Goal: Information Seeking & Learning: Learn about a topic

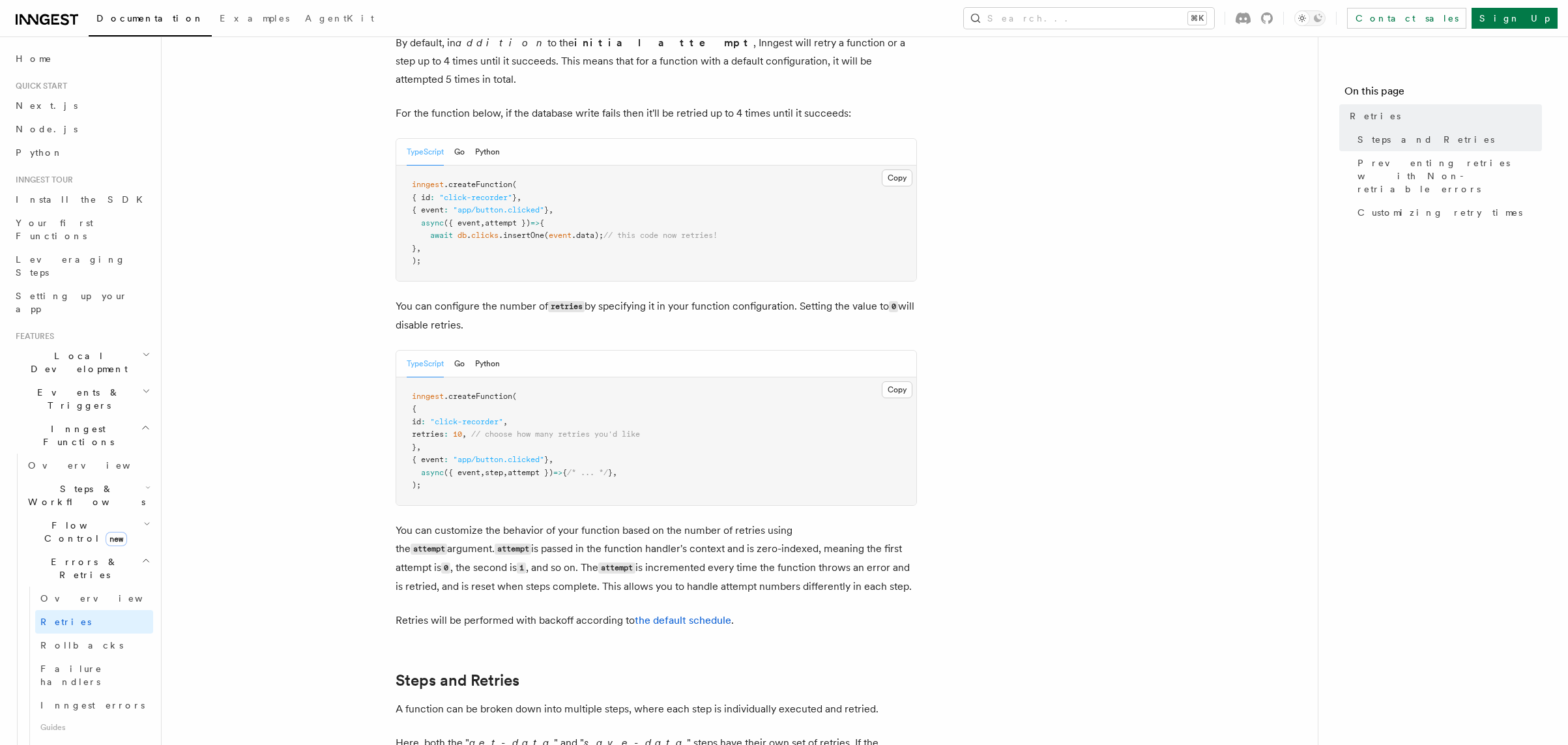
scroll to position [96, 0]
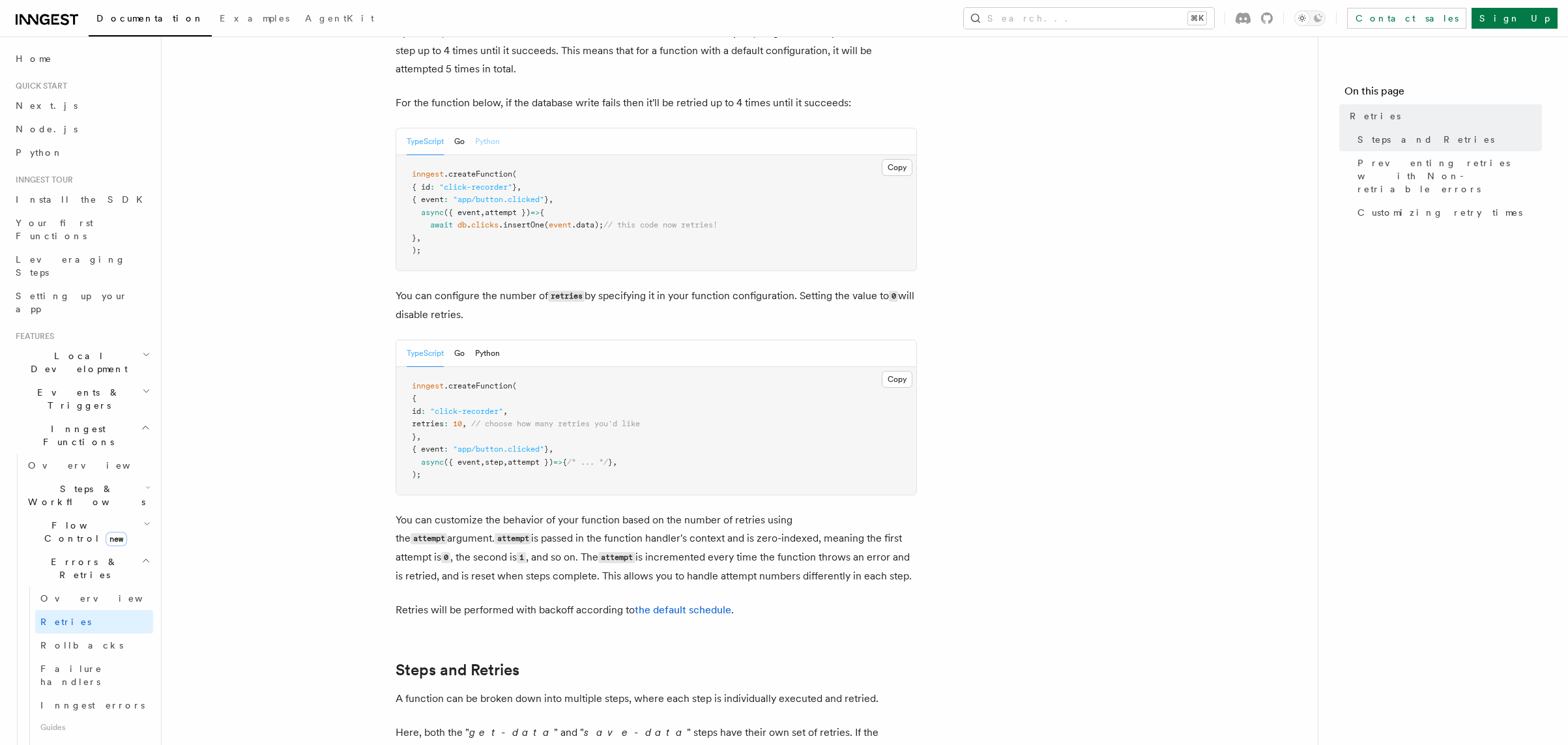
click at [492, 128] on button "Python" at bounding box center [487, 141] width 25 height 27
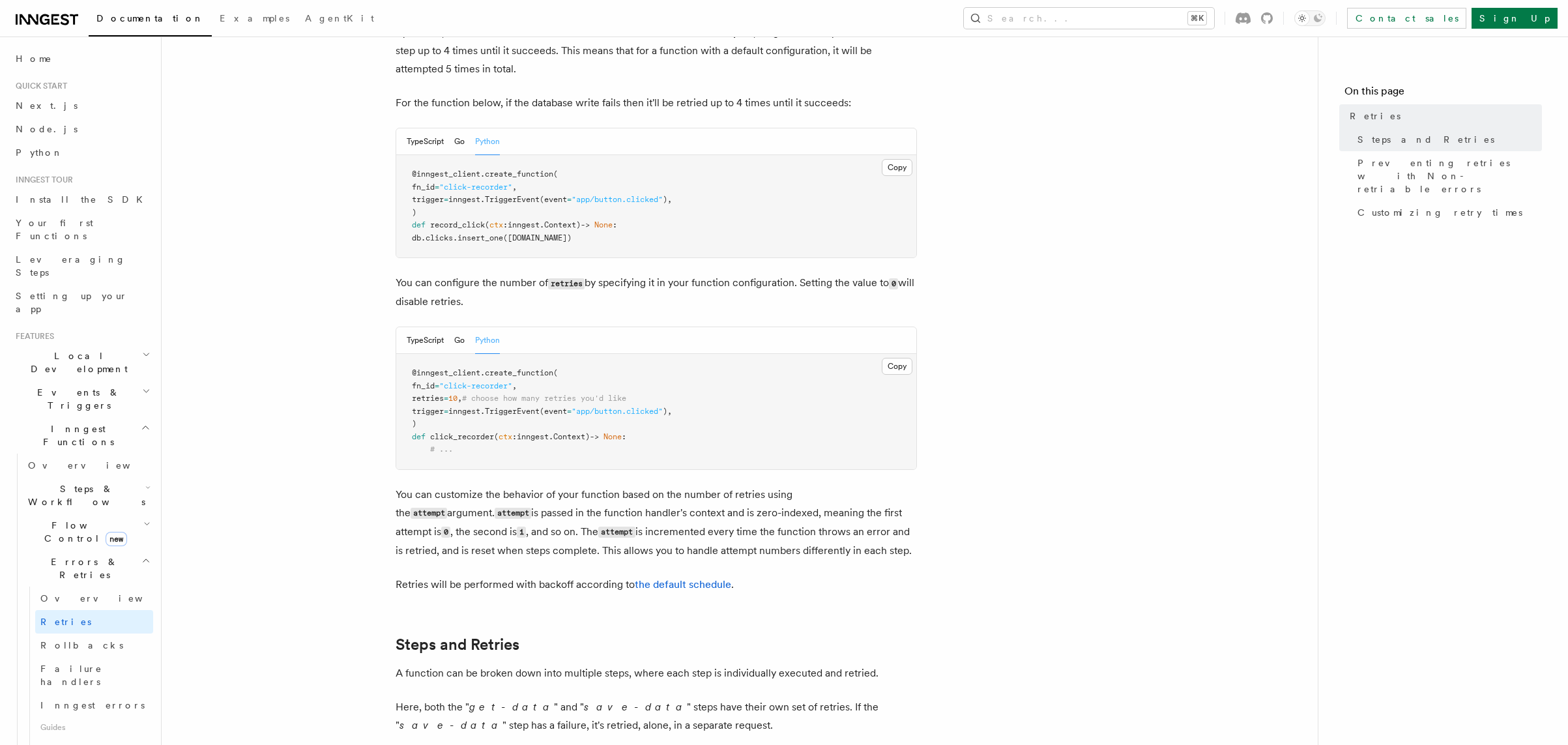
click at [501, 327] on div "TypeScript Go Python" at bounding box center [657, 340] width 520 height 27
click at [496, 329] on button "Python" at bounding box center [487, 340] width 25 height 27
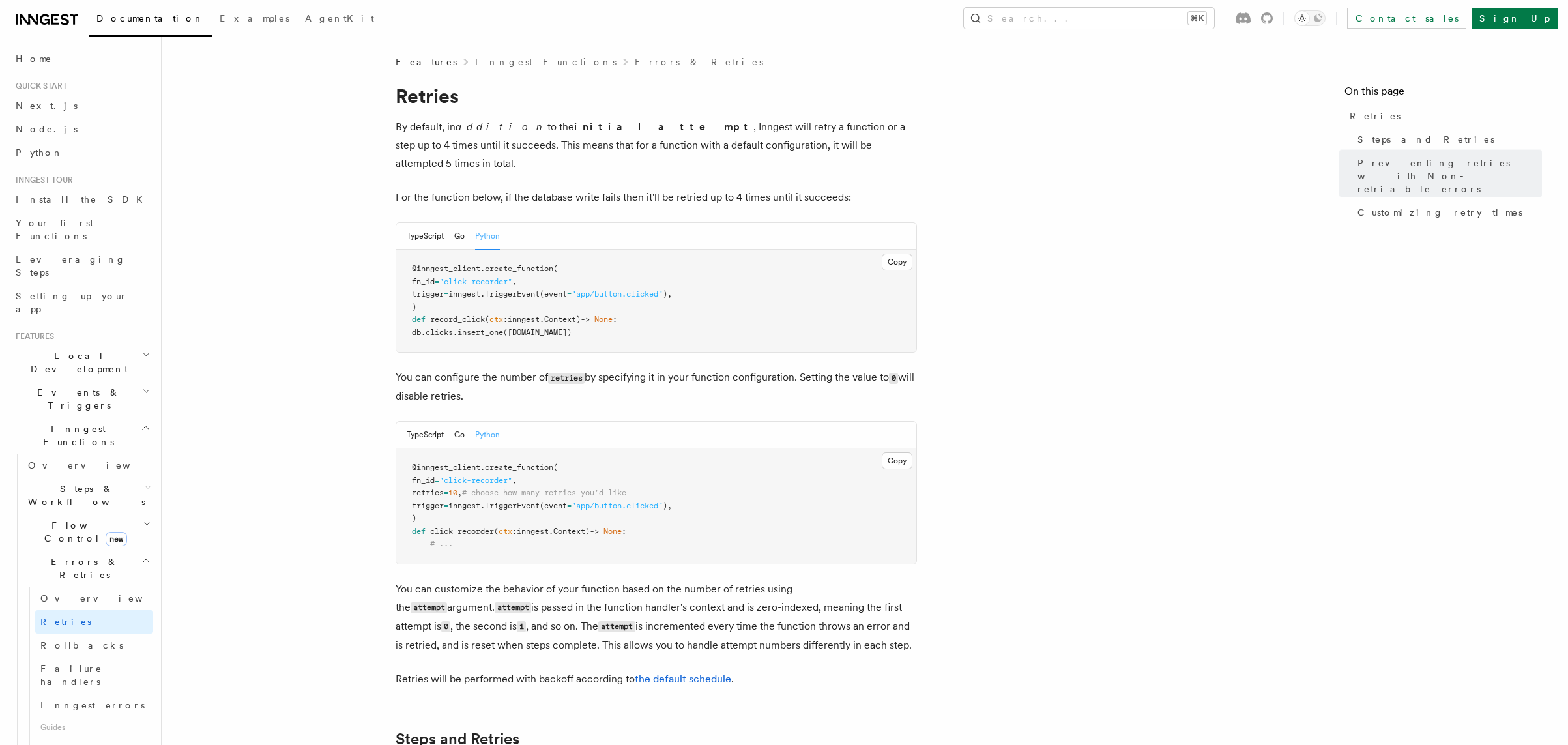
scroll to position [0, 0]
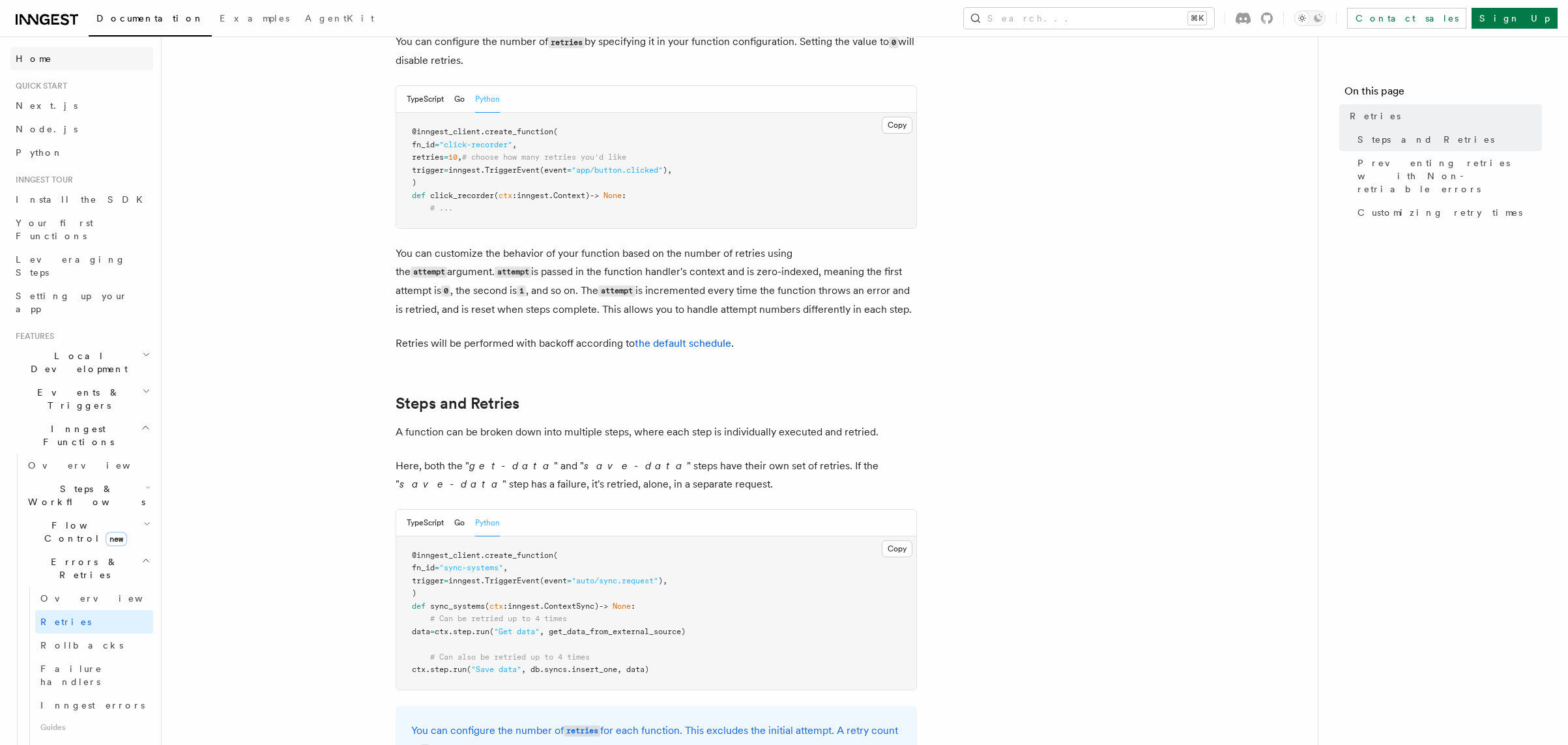
scroll to position [343, 0]
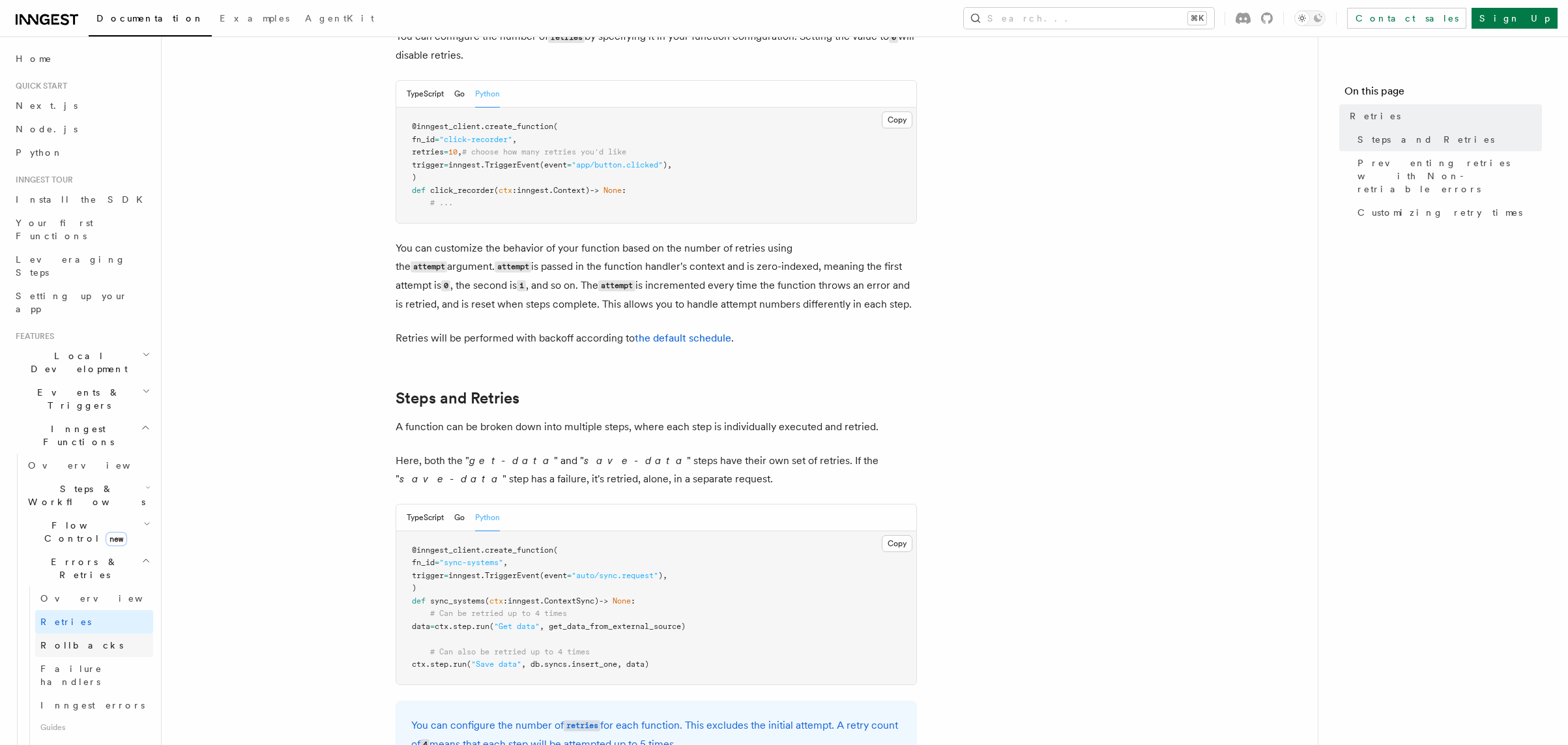
click at [78, 641] on span "Rollbacks" at bounding box center [82, 645] width 82 height 10
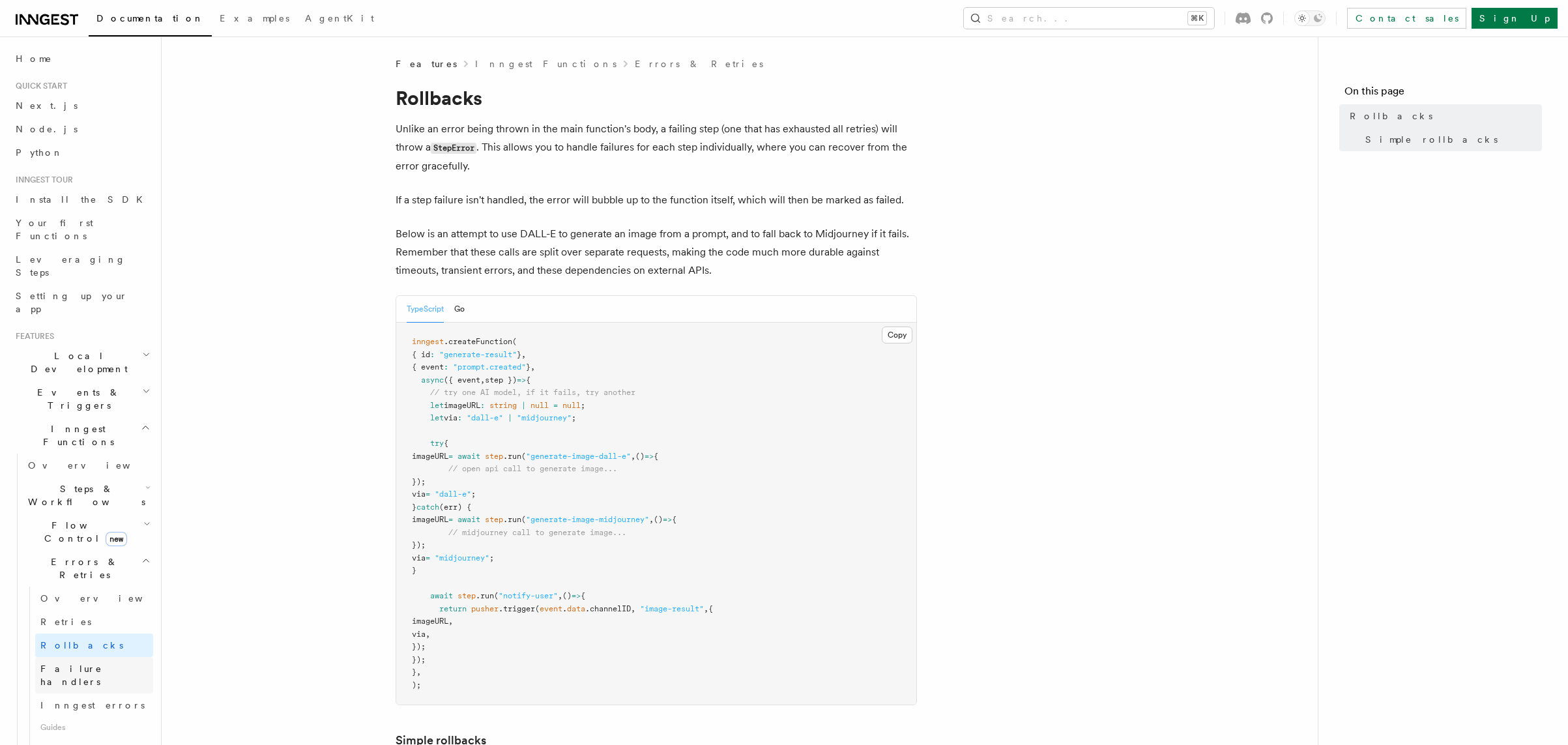
click at [110, 657] on link "Failure handlers" at bounding box center [93, 675] width 118 height 37
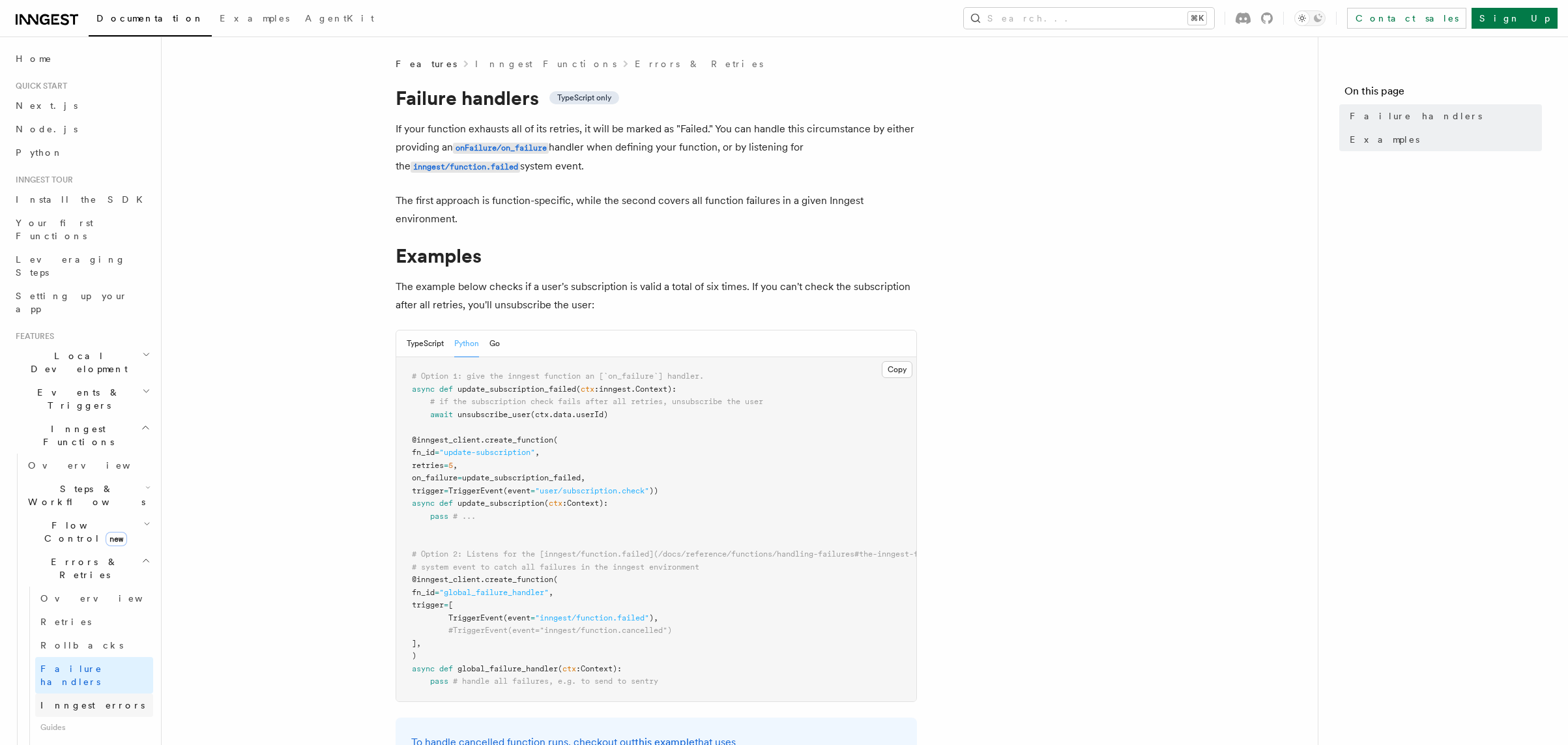
click at [98, 694] on link "Inngest errors" at bounding box center [93, 706] width 118 height 24
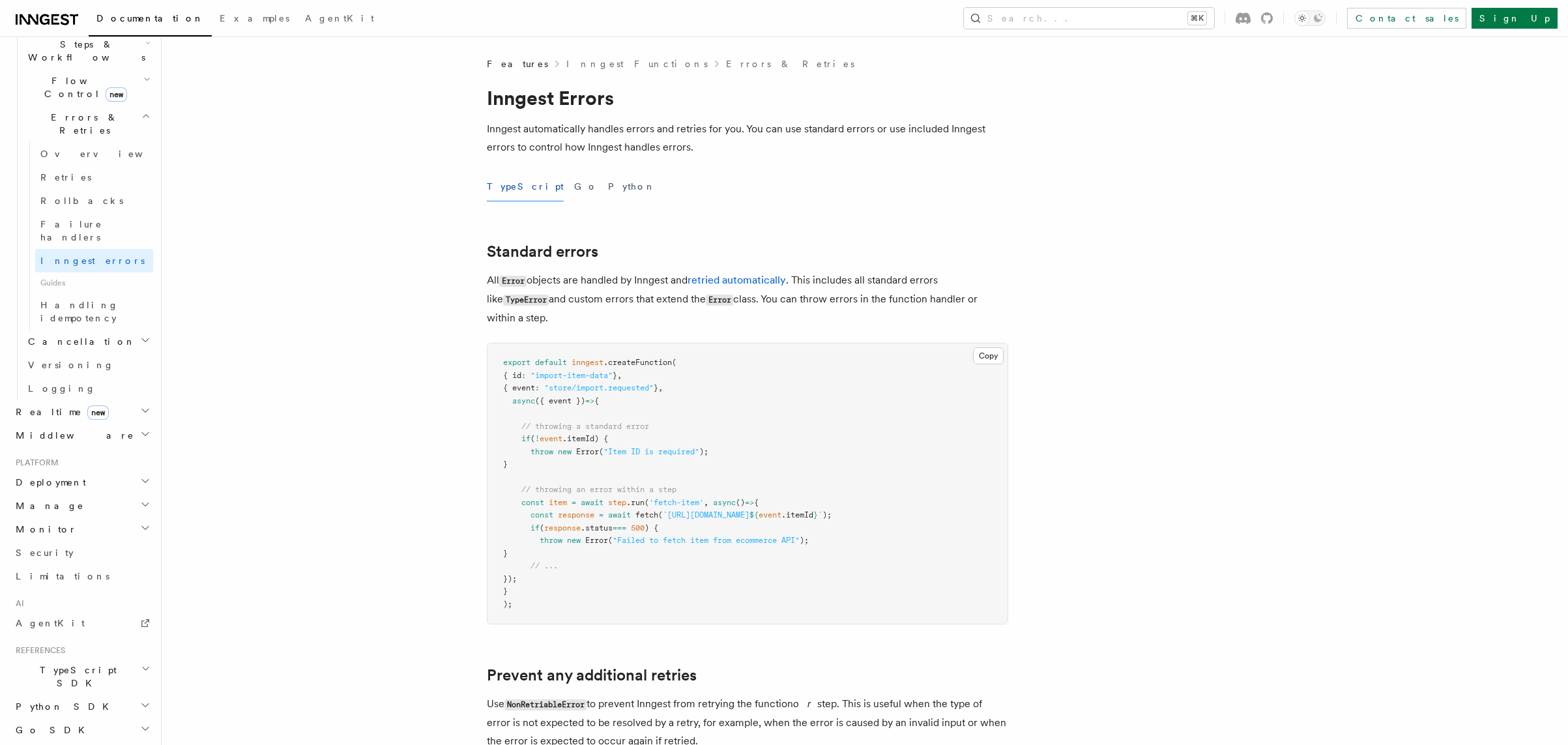
scroll to position [460, 0]
click at [74, 320] on span "Cancellation" at bounding box center [79, 326] width 113 height 13
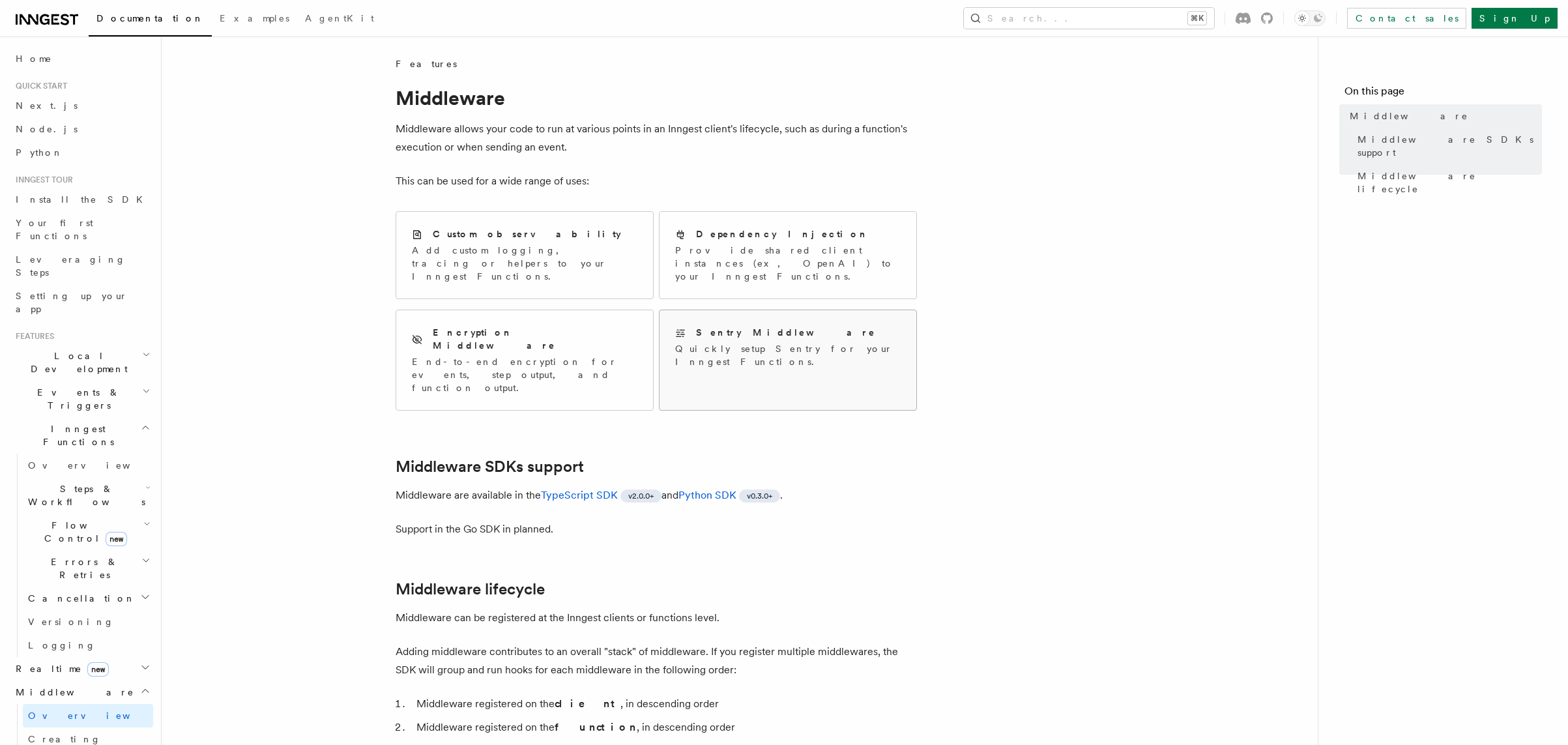
click at [896, 327] on div "Sentry Middleware Quickly setup Sentry for your Inngest Functions." at bounding box center [788, 347] width 256 height 73
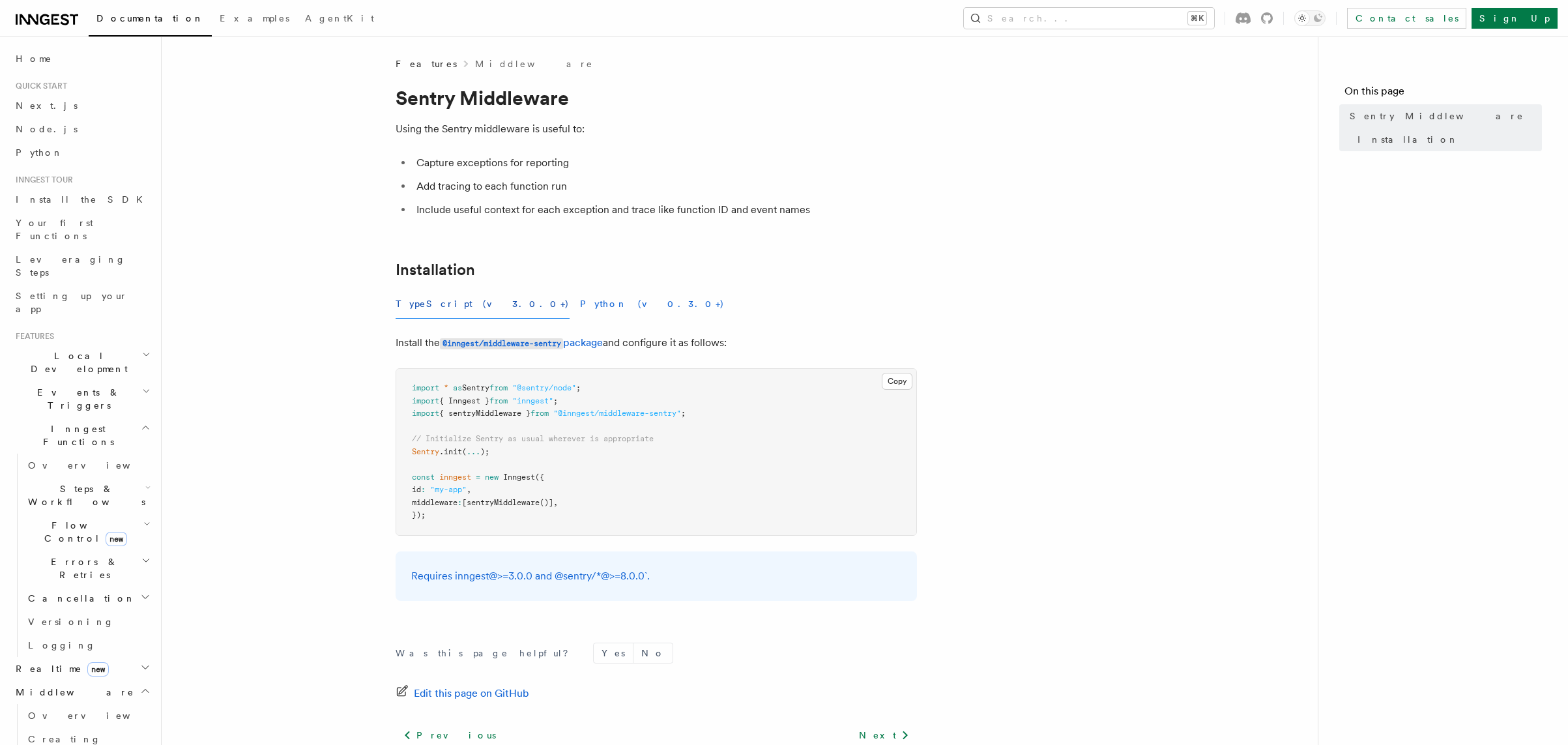
click at [580, 312] on button "Python (v0.3.0+)" at bounding box center [652, 304] width 145 height 29
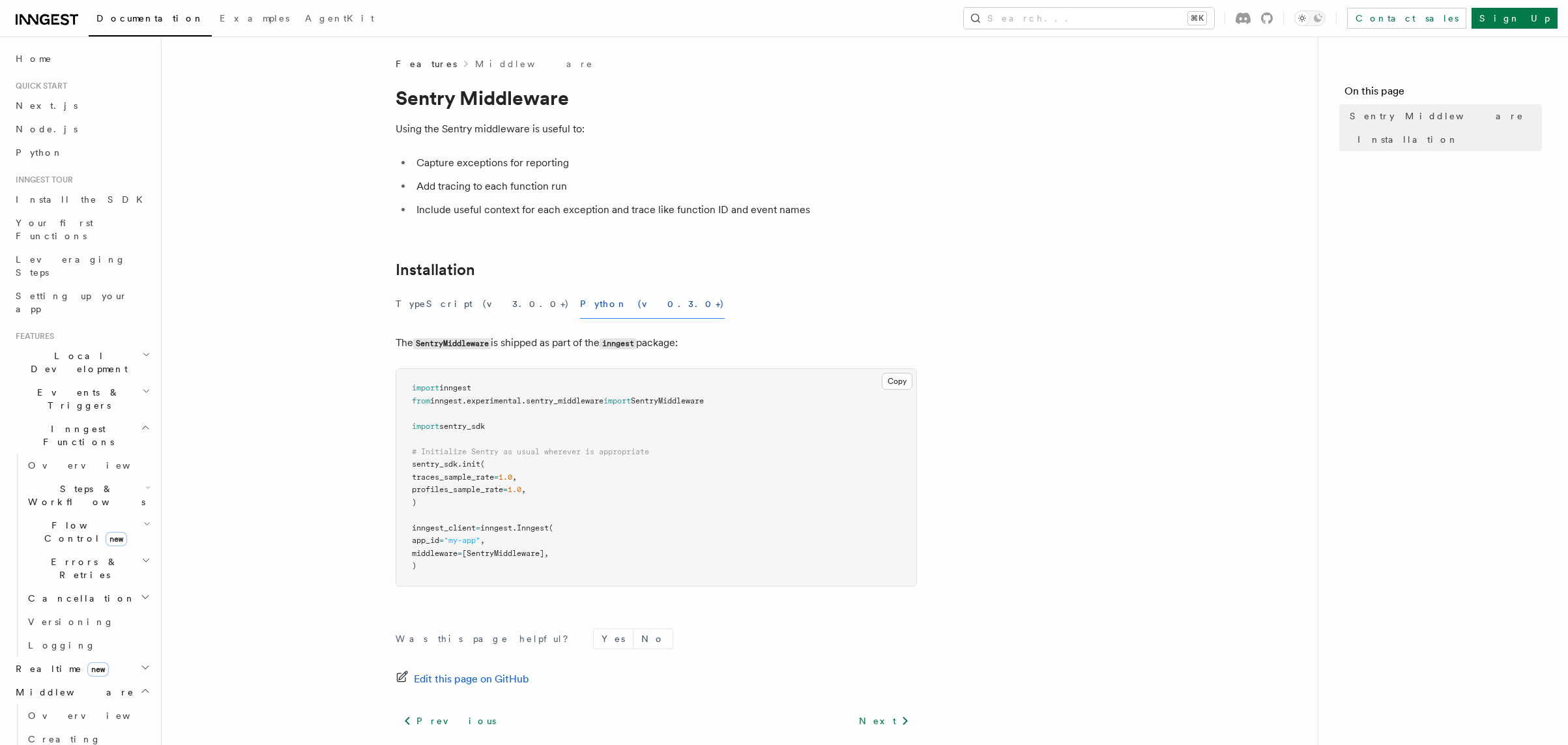
click at [580, 301] on button "Python (v0.3.0+)" at bounding box center [652, 304] width 145 height 29
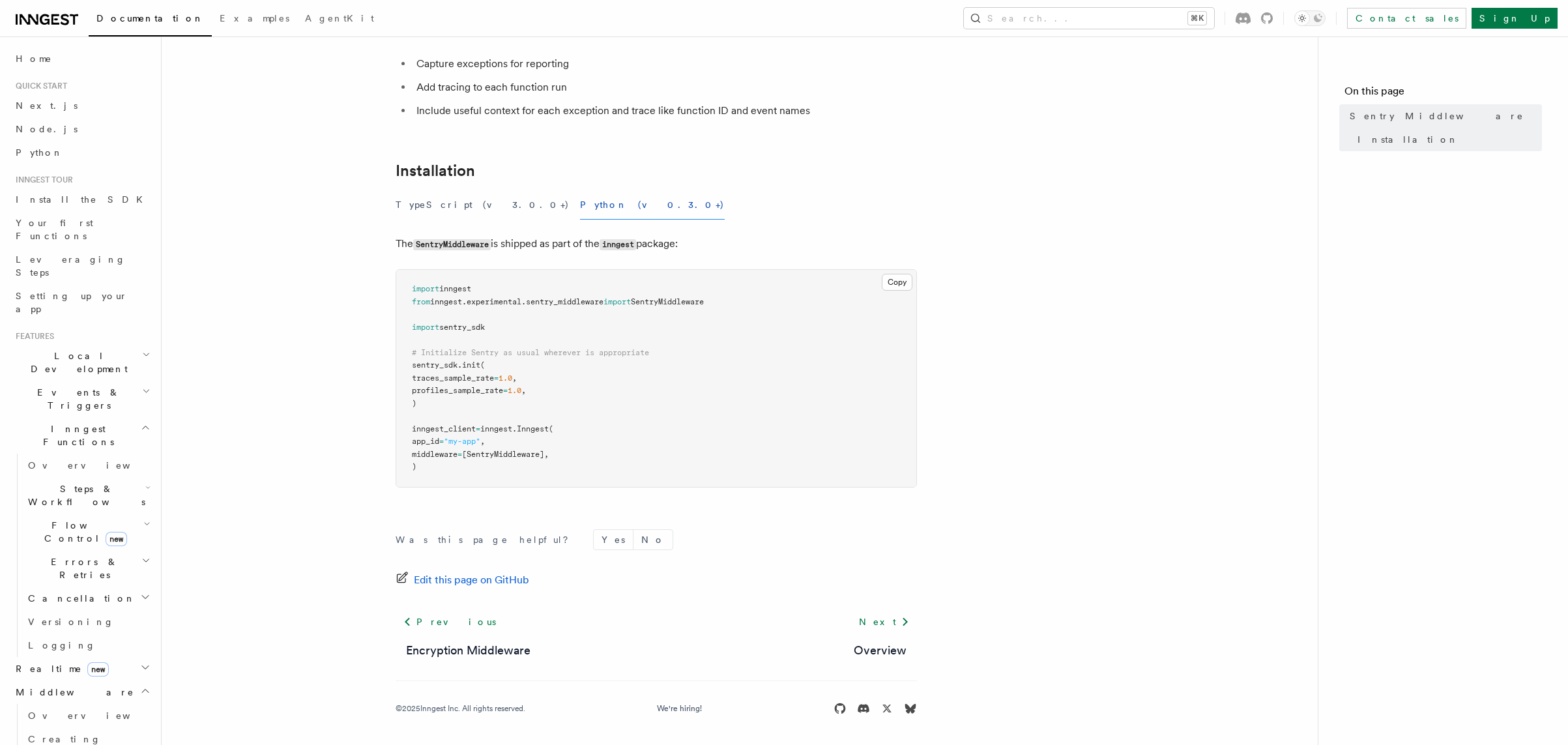
scroll to position [101, 0]
click at [622, 356] on pre "import inngest from inngest . experimental . sentry_middleware import SentryMid…" at bounding box center [657, 377] width 520 height 217
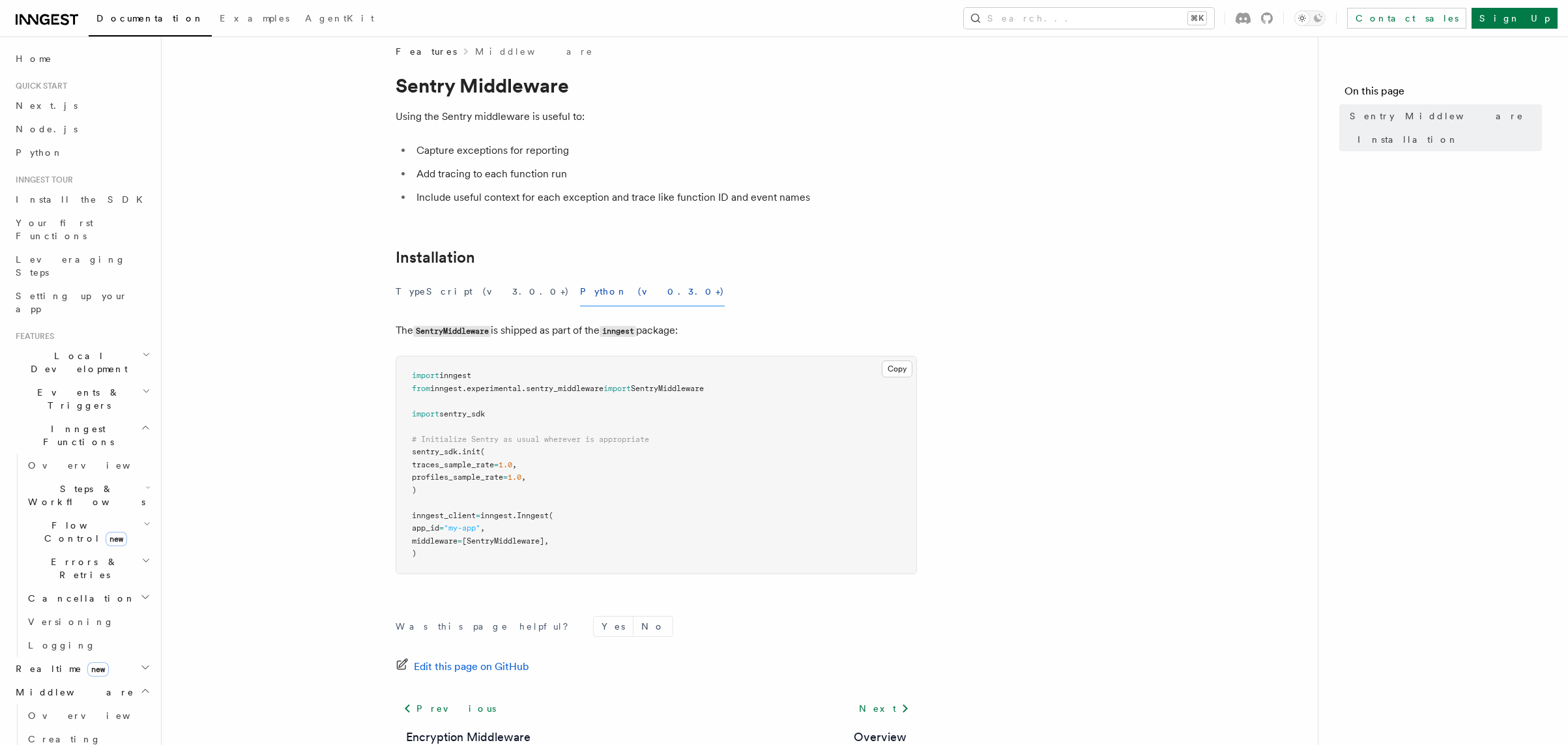
scroll to position [11, 0]
click at [955, 200] on article "Features Middleware Sentry Middleware Using the Sentry middleware is useful to:…" at bounding box center [739, 441] width 1115 height 788
